Goal: Task Accomplishment & Management: Complete application form

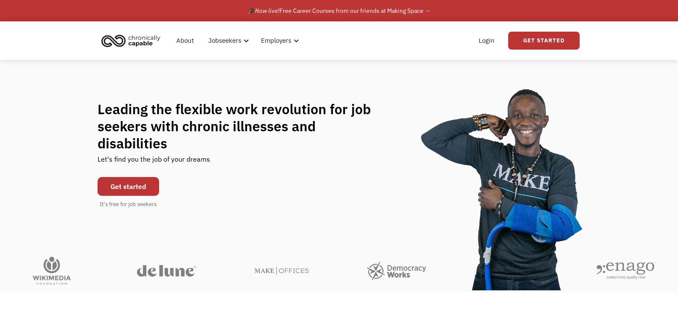
click at [141, 183] on link "Get started" at bounding box center [129, 186] width 62 height 19
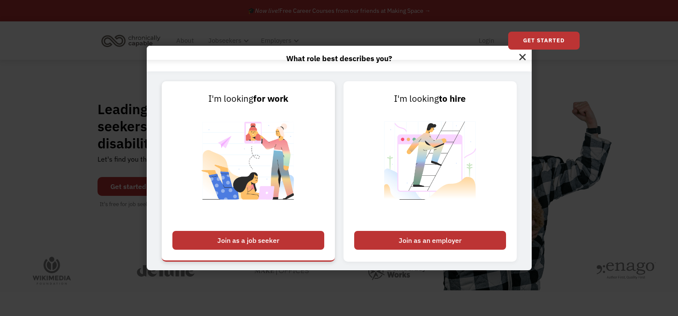
click at [261, 247] on div "Join as a job seeker" at bounding box center [248, 240] width 152 height 19
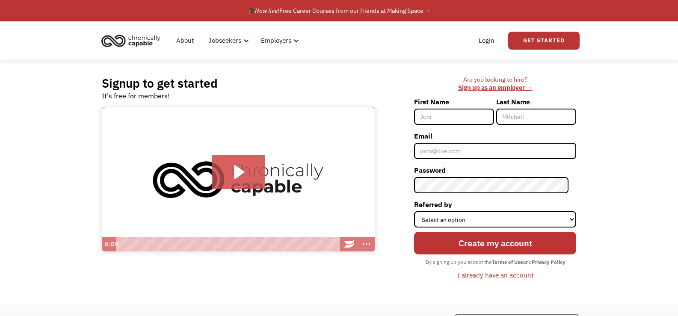
click at [476, 120] on input "First Name" at bounding box center [454, 117] width 80 height 16
type input "[PERSON_NAME]"
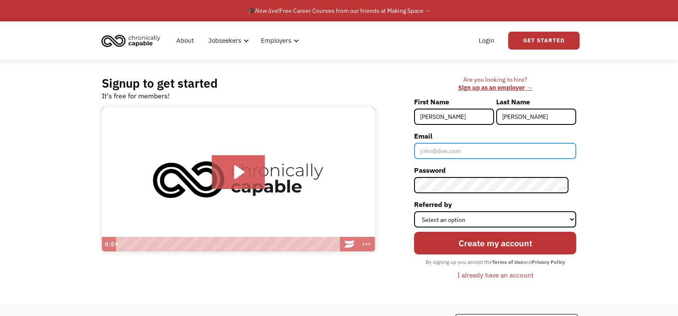
click at [483, 153] on input "Email" at bounding box center [495, 151] width 162 height 16
type input "[EMAIL_ADDRESS][DOMAIN_NAME]"
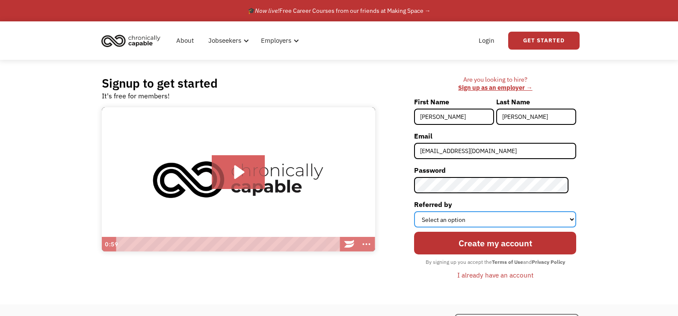
click at [573, 220] on select "Select an option Instagram Facebook Twitter Search Engine News Article Word of …" at bounding box center [495, 219] width 162 height 16
select select "Search Engine"
click at [422, 211] on select "Select an option Instagram Facebook Twitter Search Engine News Article Word of …" at bounding box center [495, 219] width 162 height 16
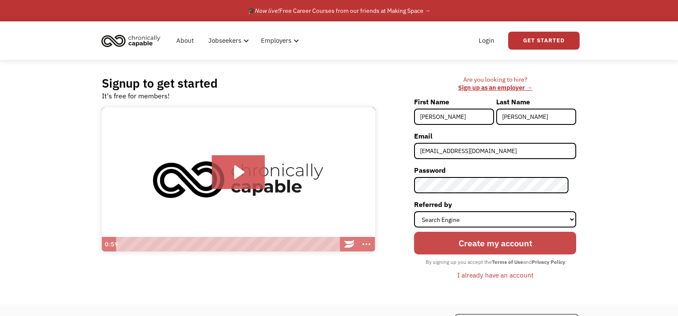
click at [554, 249] on input "Create my account" at bounding box center [495, 243] width 162 height 23
click at [521, 245] on input "Create my account" at bounding box center [495, 243] width 162 height 23
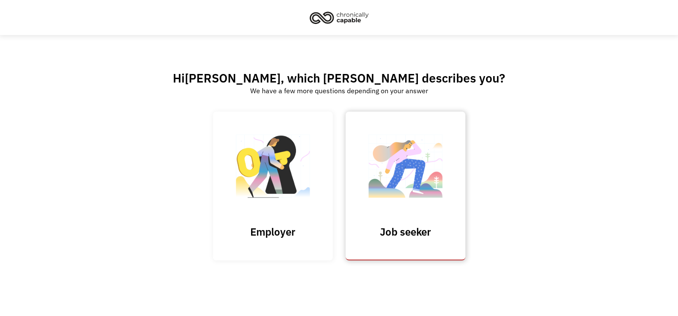
click at [419, 187] on img at bounding box center [406, 170] width 86 height 83
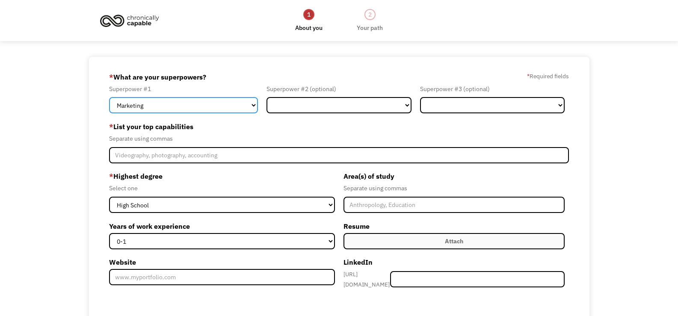
click at [254, 109] on select "Marketing Human Resources Finance Technology Operations Sales Industrial & Manu…" at bounding box center [183, 105] width 149 height 16
select select "Other"
click at [109, 97] on select "Marketing Human Resources Finance Technology Operations Sales Industrial & Manu…" at bounding box center [183, 105] width 149 height 16
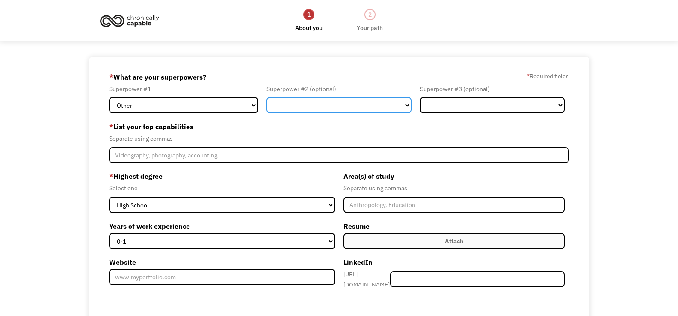
click at [406, 106] on select "Marketing Human Resources Finance Technology Operations Sales Industrial & Manu…" at bounding box center [339, 105] width 145 height 16
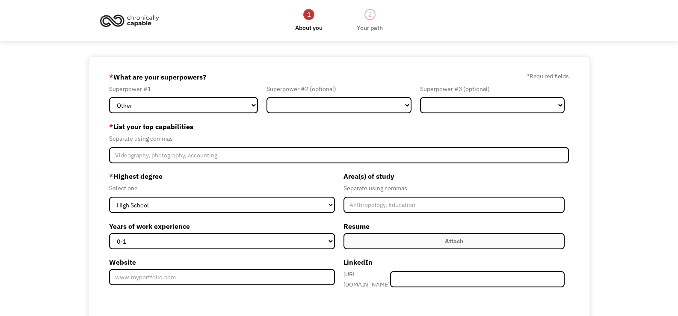
click at [660, 121] on div "689a6de767446af2c739b68e gwentzlaff@gmail.com Greta Wentzlaff Search Engine * W…" at bounding box center [339, 242] width 678 height 370
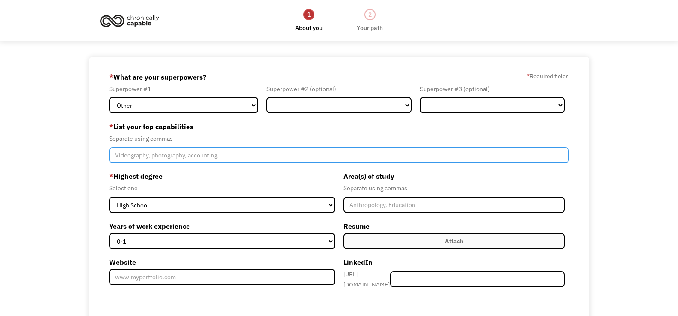
click at [230, 159] on input "Member-Create-Step1" at bounding box center [339, 155] width 460 height 16
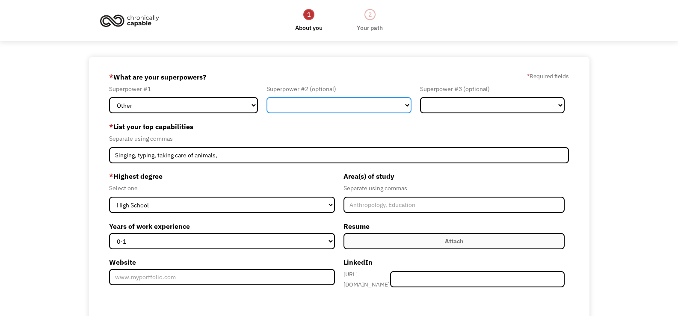
click at [406, 104] on select "Marketing Human Resources Finance Technology Operations Sales Industrial & Manu…" at bounding box center [339, 105] width 145 height 16
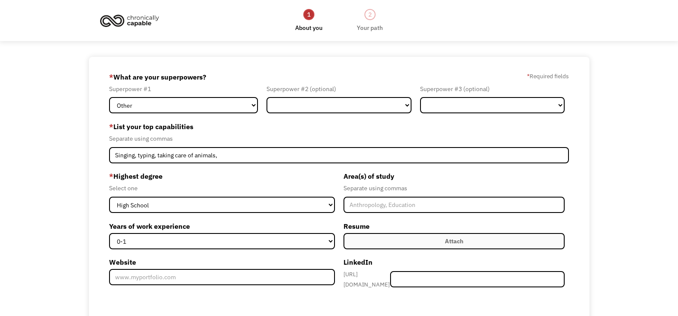
click at [635, 164] on div "689a6de767446af2c739b68e gwentzlaff@gmail.com Greta Wentzlaff Search Engine * W…" at bounding box center [339, 242] width 678 height 370
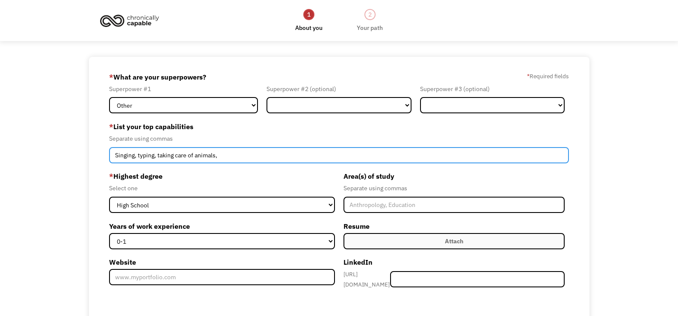
click at [265, 150] on input "Singing, typing, taking care of animals," at bounding box center [339, 155] width 460 height 16
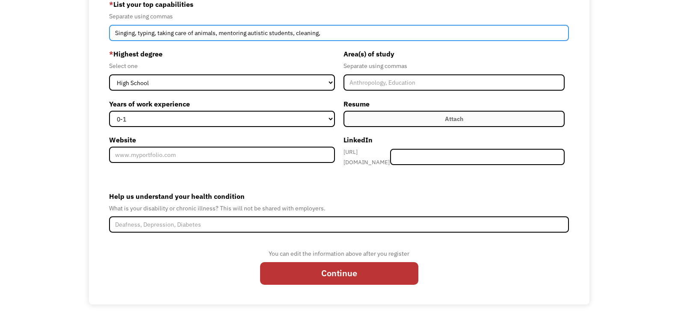
scroll to position [80, 0]
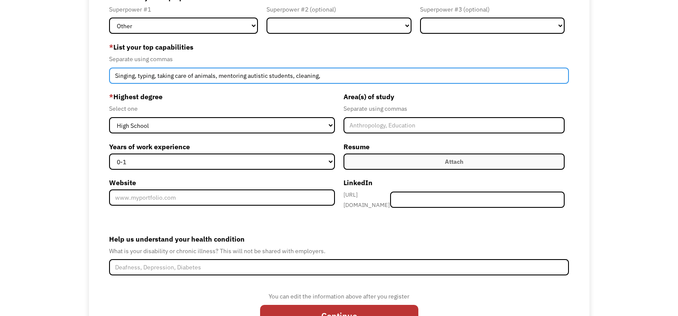
type input "Singing, typing, taking care of animals, mentoring autistic students, cleaning,"
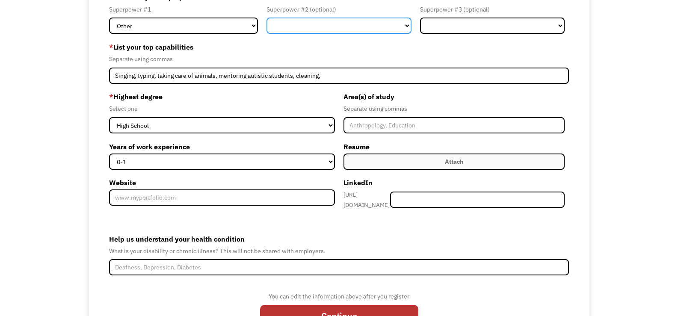
click at [407, 25] on select "Marketing Human Resources Finance Technology Operations Sales Industrial & Manu…" at bounding box center [339, 26] width 145 height 16
select select "Customer Service"
click at [267, 18] on select "Marketing Human Resources Finance Technology Operations Sales Industrial & Manu…" at bounding box center [339, 26] width 145 height 16
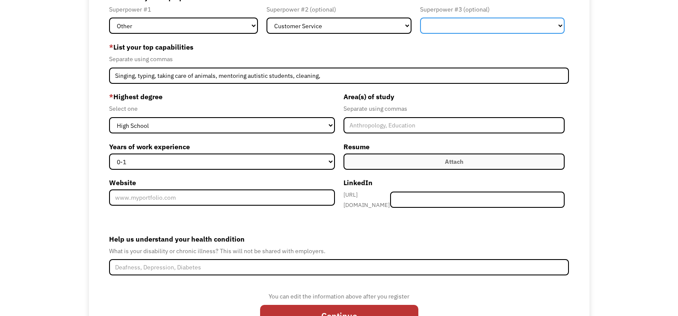
click at [562, 27] on select "Marketing Human Resources Finance Technology Operations Sales Industrial & Manu…" at bounding box center [492, 26] width 145 height 16
select select "Administration"
click at [420, 18] on select "Marketing Human Resources Finance Technology Operations Sales Industrial & Manu…" at bounding box center [492, 26] width 145 height 16
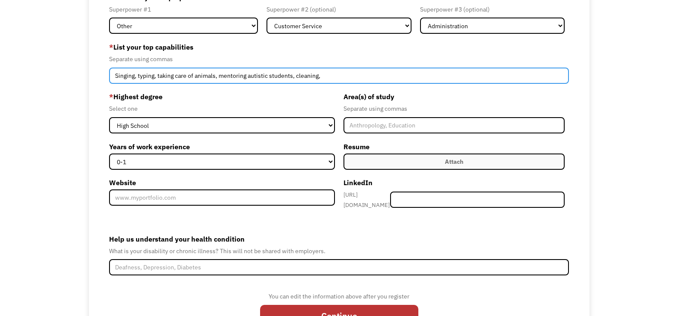
click at [367, 77] on input "Singing, typing, taking care of animals, mentoring autistic students, cleaning," at bounding box center [339, 76] width 460 height 16
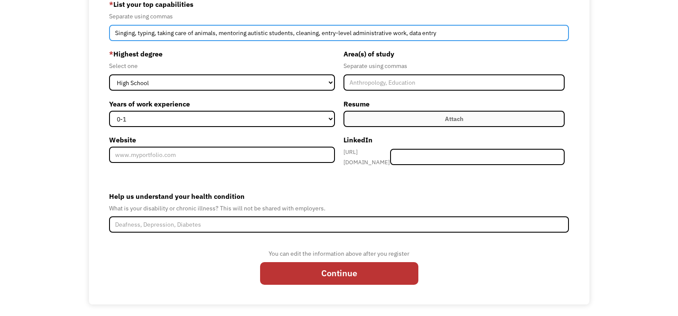
type input "Singing, typing, taking care of animals, mentoring autistic students, cleaning,…"
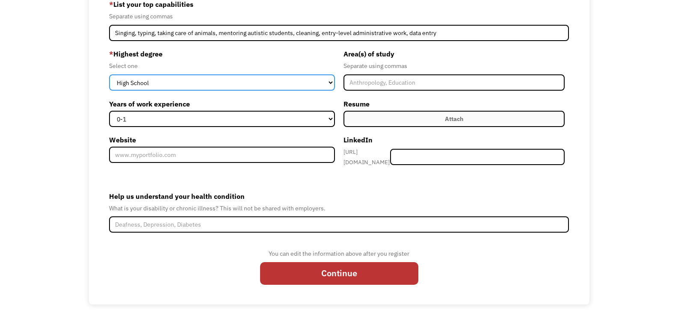
click at [330, 82] on select "High School Associates Bachelors Master's PhD" at bounding box center [222, 82] width 226 height 16
select select "associates"
click at [109, 74] on select "High School Associates Bachelors Master's PhD" at bounding box center [222, 82] width 226 height 16
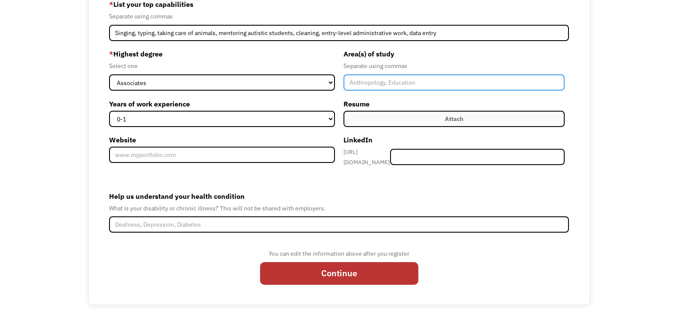
click at [397, 82] on input "Member-Create-Step1" at bounding box center [454, 82] width 221 height 16
type input "Psychology, Sociology"
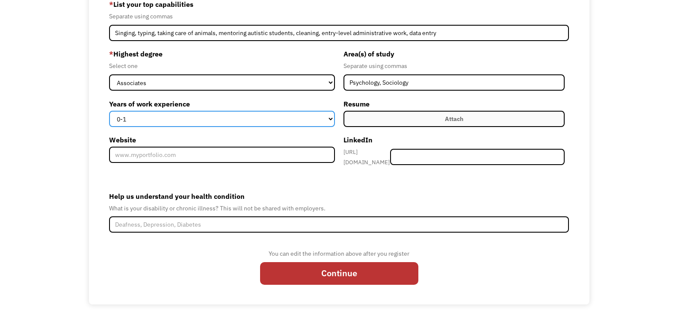
click at [331, 119] on select "0-1 2-4 5-10 11-15 15+" at bounding box center [222, 119] width 226 height 16
select select "15+"
click at [109, 111] on select "0-1 2-4 5-10 11-15 15+" at bounding box center [222, 119] width 226 height 16
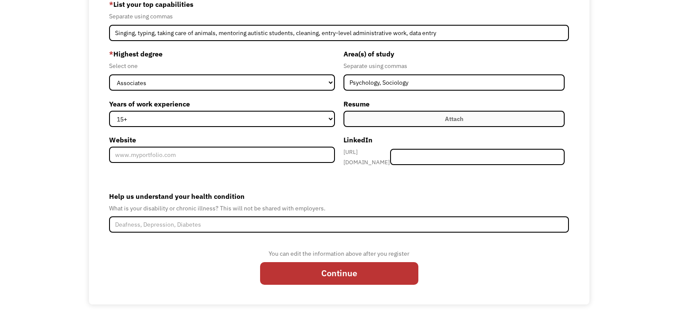
click at [500, 119] on label "Attach" at bounding box center [454, 119] width 221 height 16
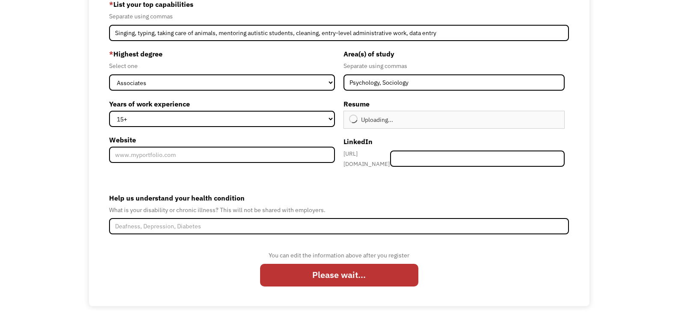
type input "Continue"
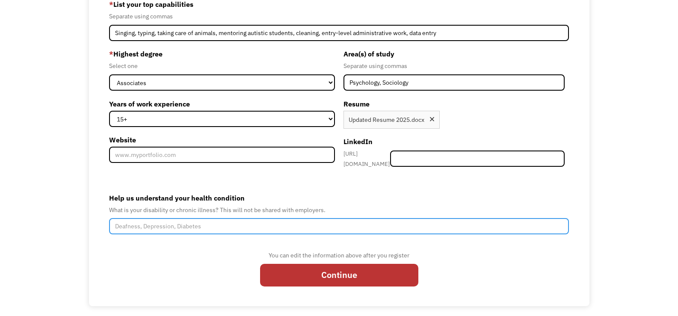
click at [211, 225] on input "Help us understand your health condition" at bounding box center [339, 226] width 460 height 16
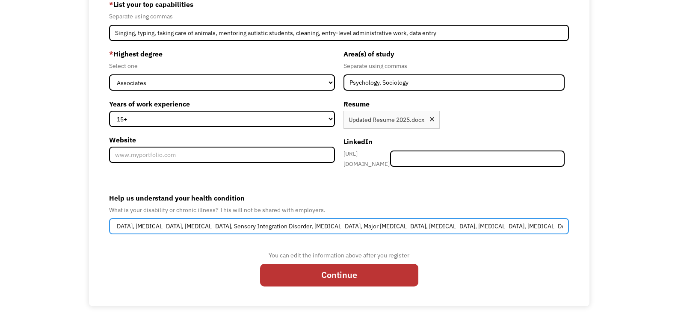
scroll to position [0, 33]
drag, startPoint x: 155, startPoint y: 225, endPoint x: 135, endPoint y: 225, distance: 20.5
click at [178, 225] on input "Autism, Type 2 diabetes, Hypothyroidism, Sensory Integration Disorder, Generali…" at bounding box center [339, 226] width 460 height 16
drag, startPoint x: 129, startPoint y: 226, endPoint x: 156, endPoint y: 225, distance: 26.6
click at [156, 225] on input "Autism, Type 2 diabetes, Hypothyroidism, Sensory Integration Disorder, Generali…" at bounding box center [339, 226] width 460 height 16
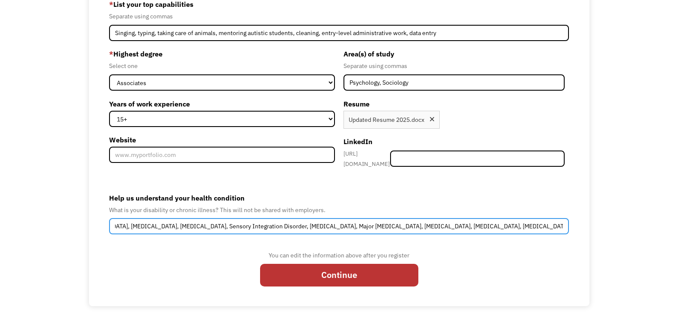
scroll to position [124, 0]
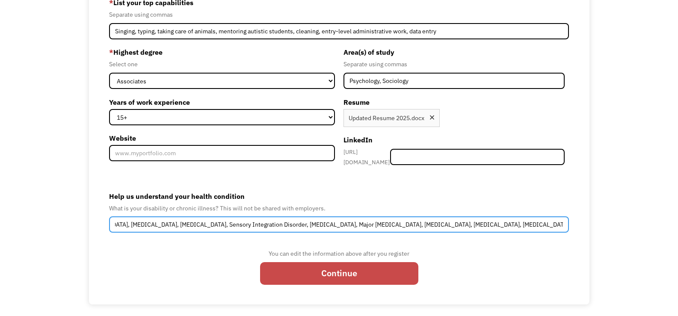
type input "Autism, Type 2 diabetes, Hypothyroidism, Sensory Integration Disorder, Generali…"
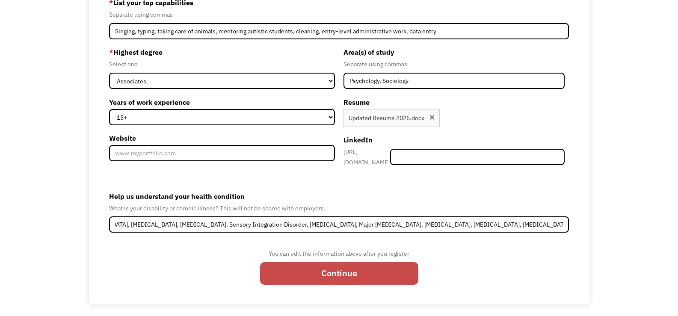
click at [400, 262] on input "Continue" at bounding box center [339, 273] width 158 height 23
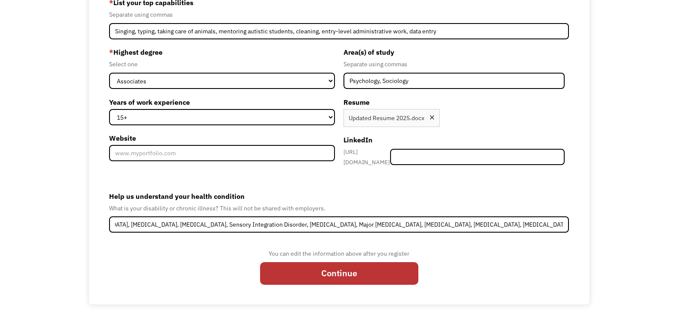
type input "Please wait..."
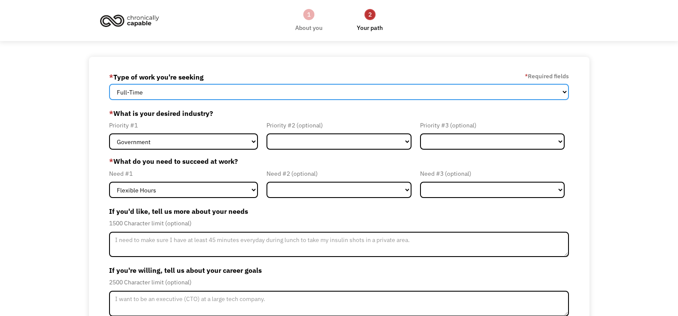
click at [566, 89] on select "Full-Time Part-Time Both Full-Time and Part-Time" at bounding box center [339, 92] width 460 height 16
select select "part-time"
click at [109, 84] on select "Full-Time Part-Time Both Full-Time and Part-Time" at bounding box center [339, 92] width 460 height 16
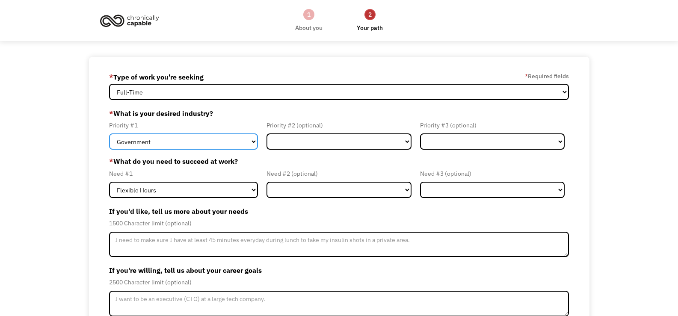
click at [256, 138] on select "Government Finance & Insurance Health & Social Care Tech & Engineering Creative…" at bounding box center [183, 142] width 149 height 16
select select "Creative & Design"
click at [109, 134] on select "Government Finance & Insurance Health & Social Care Tech & Engineering Creative…" at bounding box center [183, 142] width 149 height 16
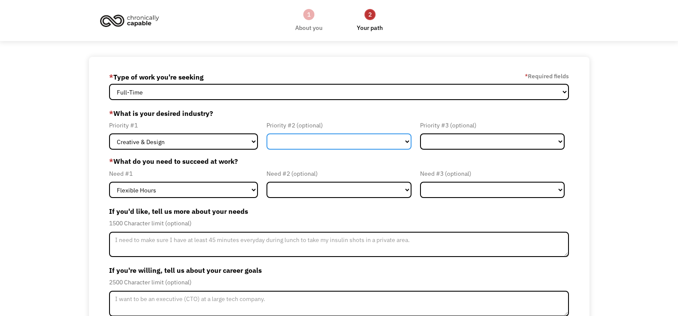
click at [408, 145] on select "Government Finance & Insurance Health & Social Care Tech & Engineering Creative…" at bounding box center [339, 142] width 145 height 16
select select "Administrative"
click at [267, 134] on select "Government Finance & Insurance Health & Social Care Tech & Engineering Creative…" at bounding box center [339, 142] width 145 height 16
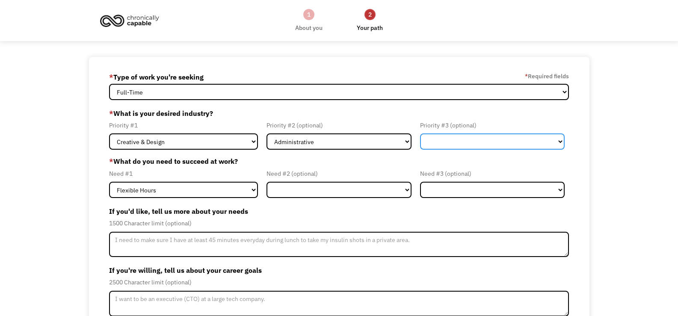
click at [556, 144] on select "Government Finance & Insurance Health & Social Care Tech & Engineering Creative…" at bounding box center [492, 142] width 145 height 16
click at [420, 134] on select "Government Finance & Insurance Health & Social Care Tech & Engineering Creative…" at bounding box center [492, 142] width 145 height 16
click at [559, 142] on select "Government Finance & Insurance Health & Social Care Tech & Engineering Creative…" at bounding box center [492, 142] width 145 height 16
select select "Other"
click at [420, 134] on select "Government Finance & Insurance Health & Social Care Tech & Engineering Creative…" at bounding box center [492, 142] width 145 height 16
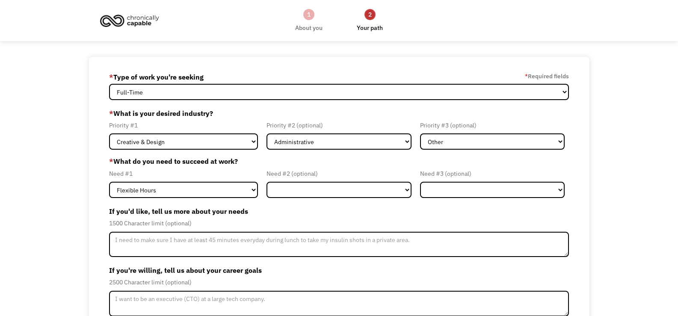
click at [412, 190] on div "Need #2 (optional) Flexible Hours Remote Work Service Animal On-site Accommodat…" at bounding box center [338, 184] width 153 height 30
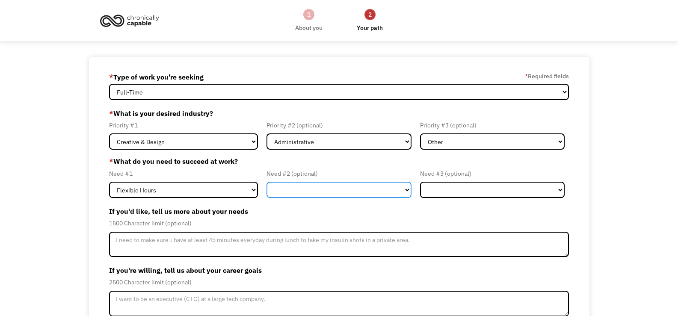
click at [405, 190] on select "Flexible Hours Remote Work Service Animal On-site Accommodations Visual Support…" at bounding box center [339, 190] width 145 height 16
select select "On-site Accommodations"
click at [267, 182] on select "Flexible Hours Remote Work Service Animal On-site Accommodations Visual Support…" at bounding box center [339, 190] width 145 height 16
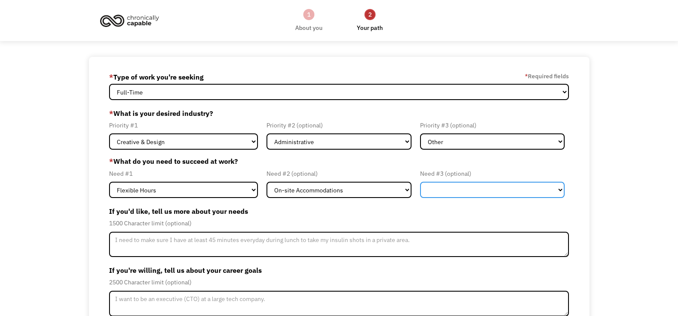
click at [559, 191] on select "Flexible Hours Remote Work Service Animal On-site Accommodations Visual Support…" at bounding box center [492, 190] width 145 height 16
select select "Other"
click at [420, 182] on select "Flexible Hours Remote Work Service Animal On-site Accommodations Visual Support…" at bounding box center [492, 190] width 145 height 16
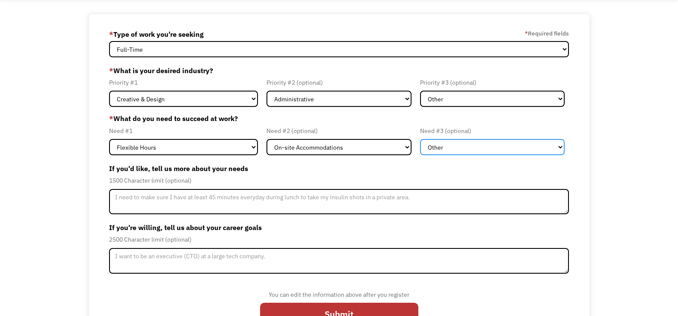
scroll to position [72, 0]
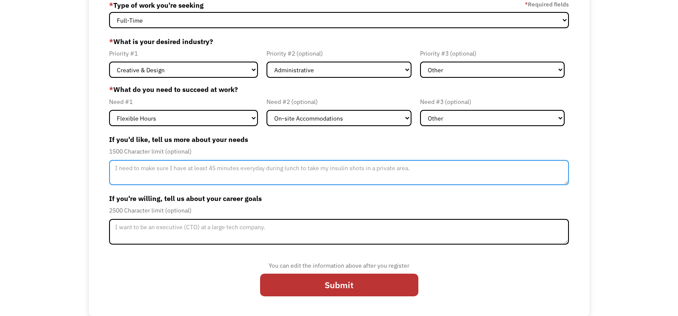
click at [434, 169] on textarea "Member-Update-Form-Step2" at bounding box center [339, 173] width 460 height 26
click at [416, 171] on textarea "Member-Update-Form-Step2" at bounding box center [339, 173] width 460 height 26
